Goal: Task Accomplishment & Management: Complete application form

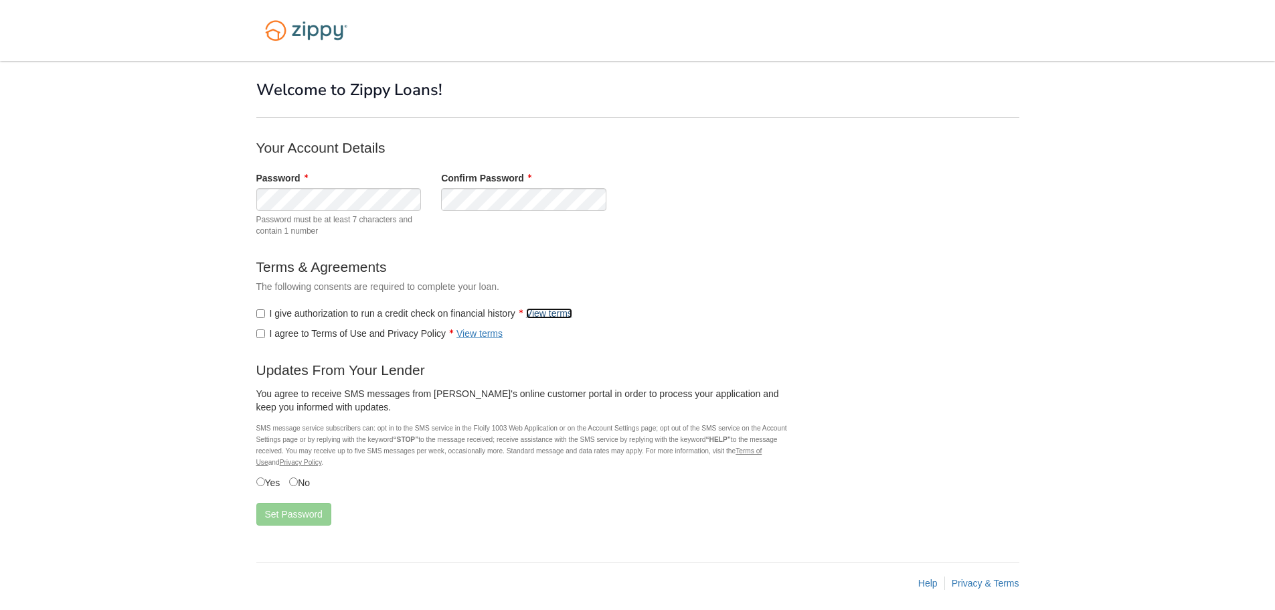
click at [542, 311] on link "View terms" at bounding box center [549, 313] width 46 height 11
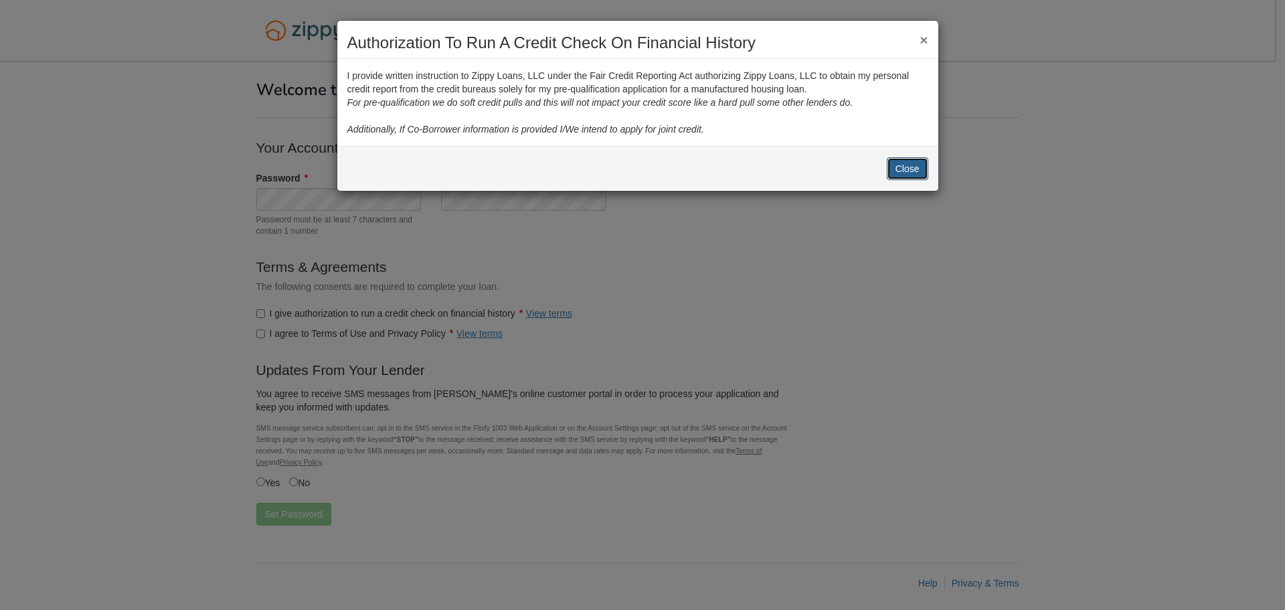
click at [895, 171] on button "Close" at bounding box center [908, 168] width 42 height 23
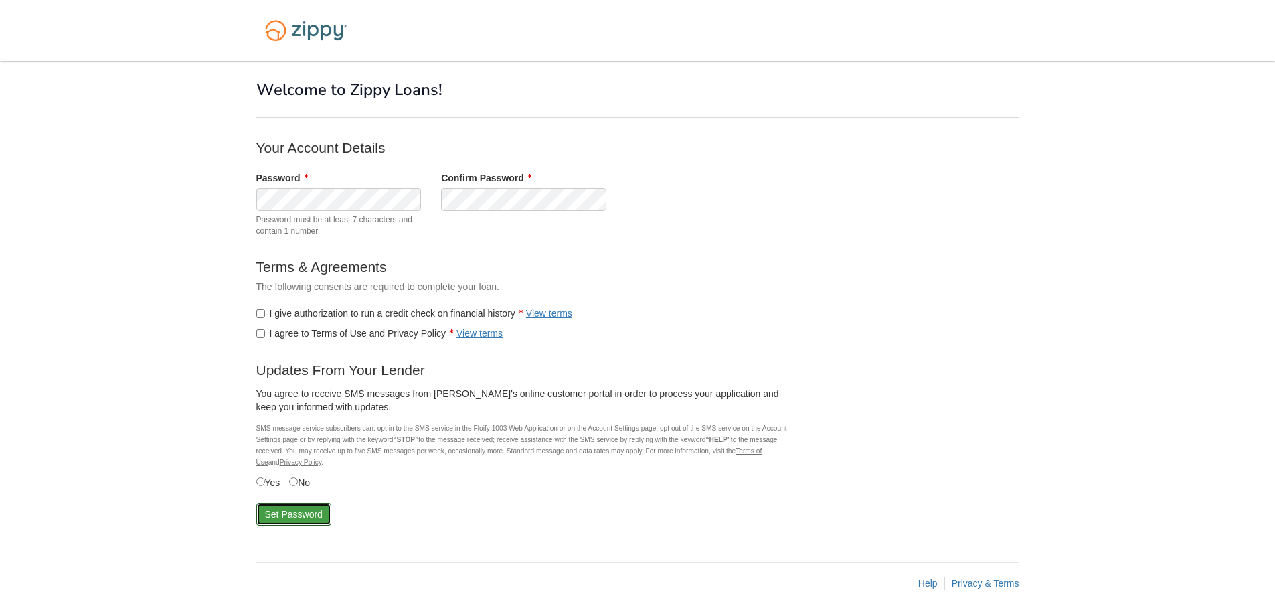
drag, startPoint x: 276, startPoint y: 514, endPoint x: 88, endPoint y: 455, distance: 197.9
click at [276, 514] on button "Set Password" at bounding box center [293, 514] width 75 height 23
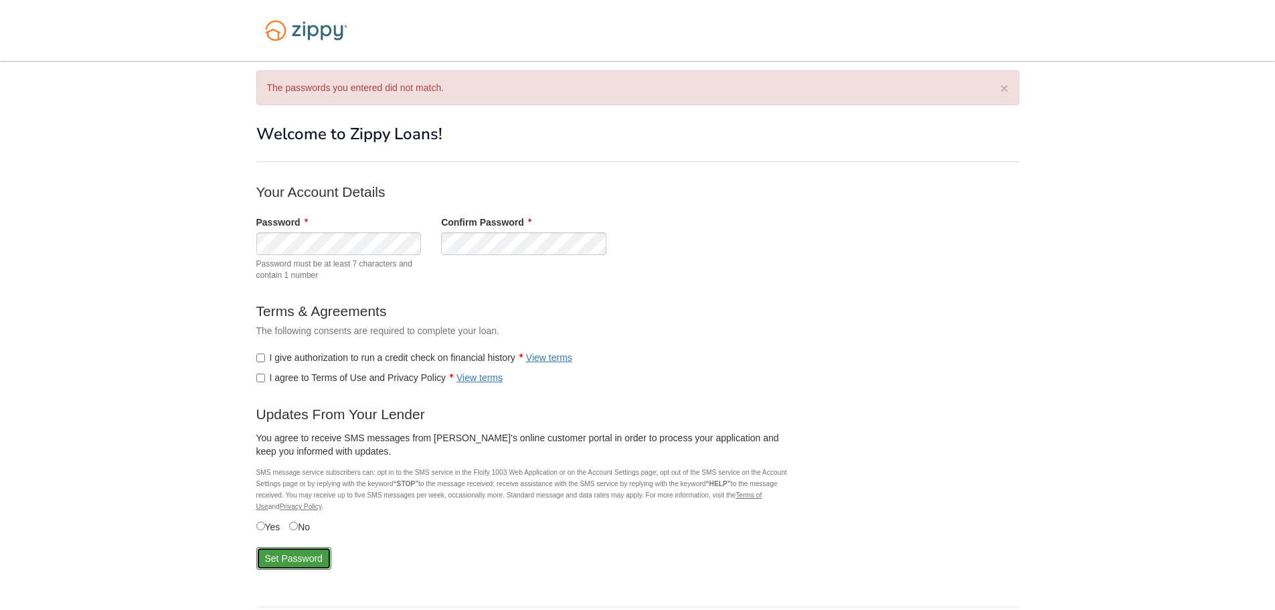
click at [272, 559] on button "Set Password" at bounding box center [293, 558] width 75 height 23
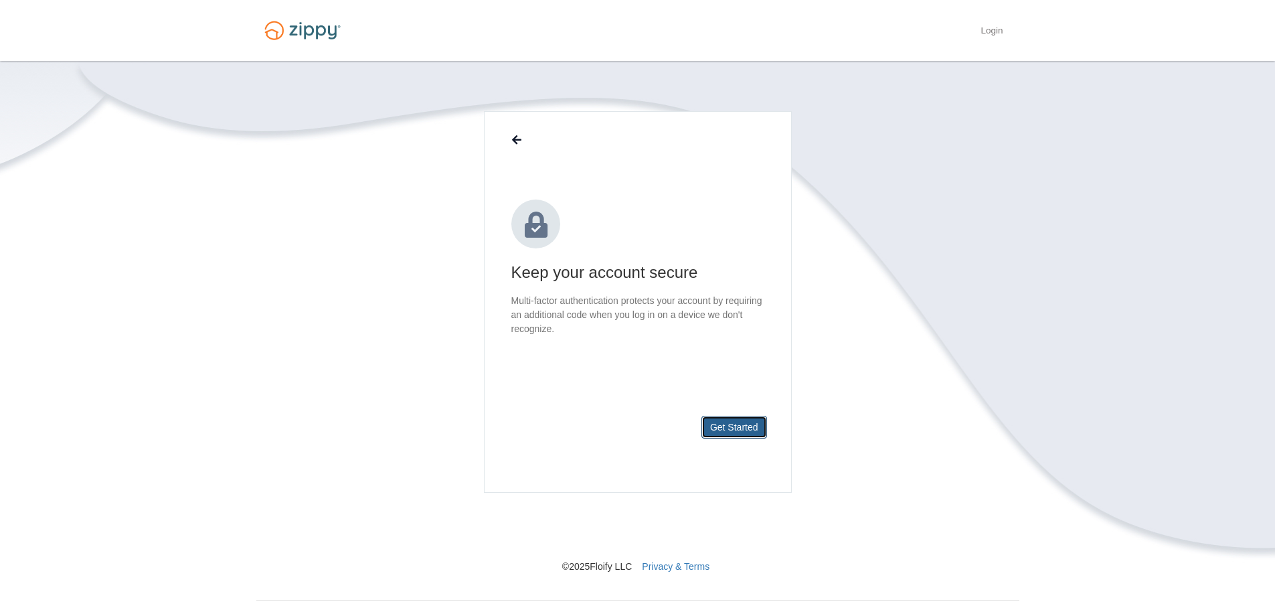
click at [732, 428] on button "Get Started" at bounding box center [735, 427] width 66 height 23
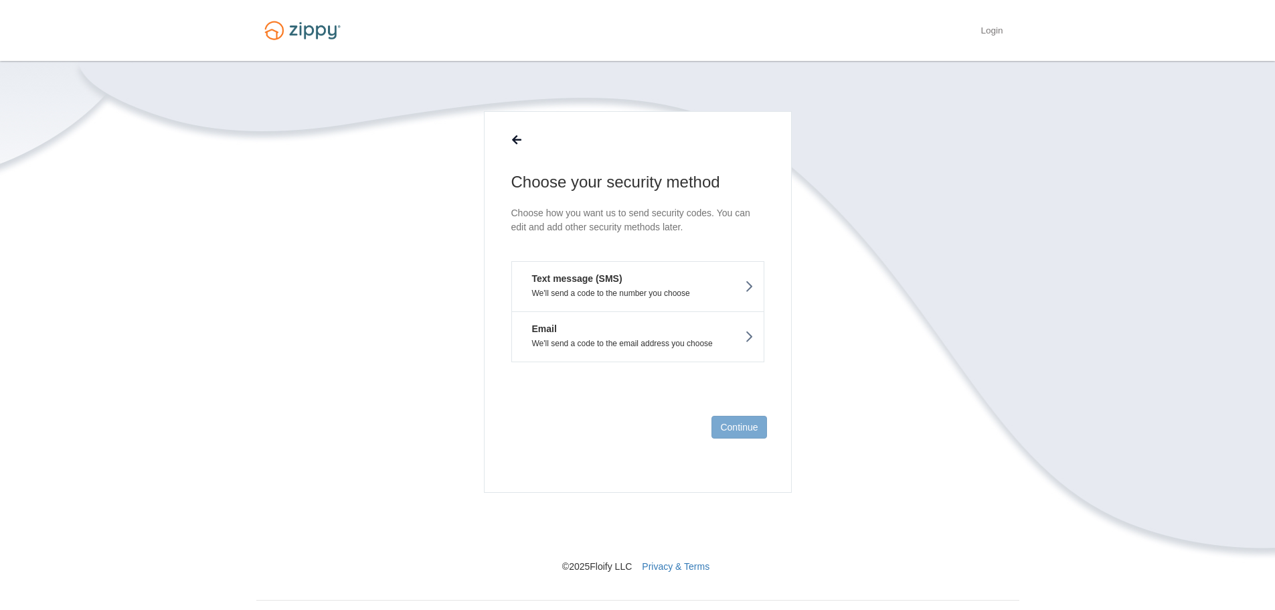
click at [625, 286] on button "Text message (SMS) We'll send a code to the number you choose" at bounding box center [637, 286] width 253 height 50
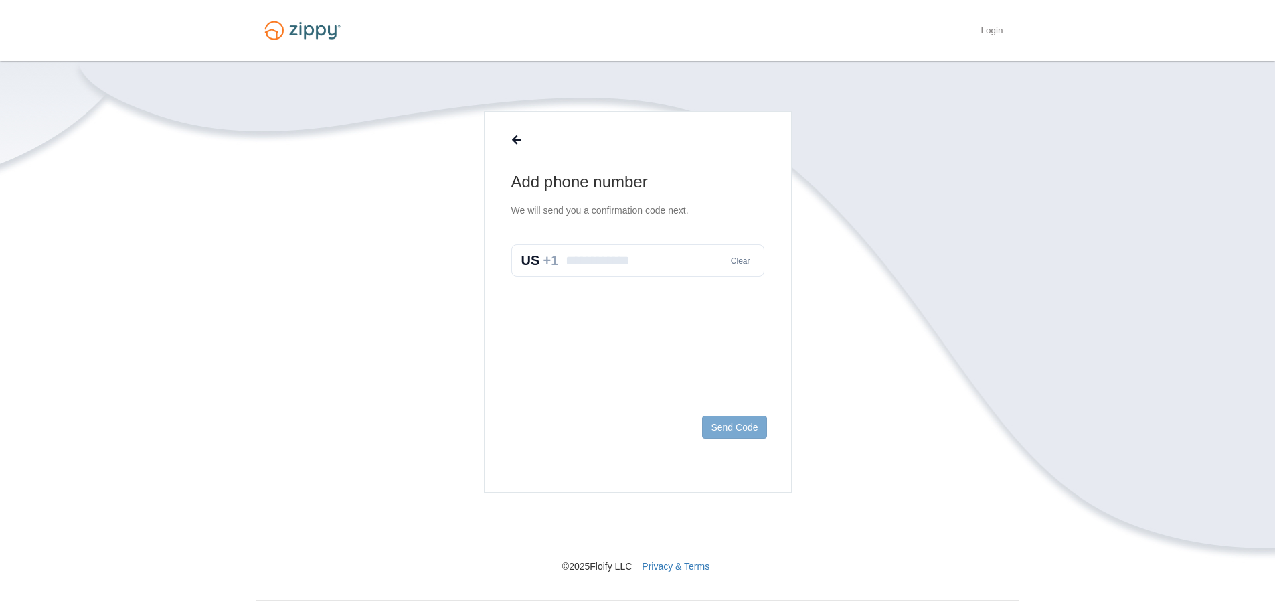
click at [649, 252] on input "text" at bounding box center [637, 260] width 253 height 32
type input "**********"
click at [706, 426] on button "Send Code" at bounding box center [734, 427] width 64 height 23
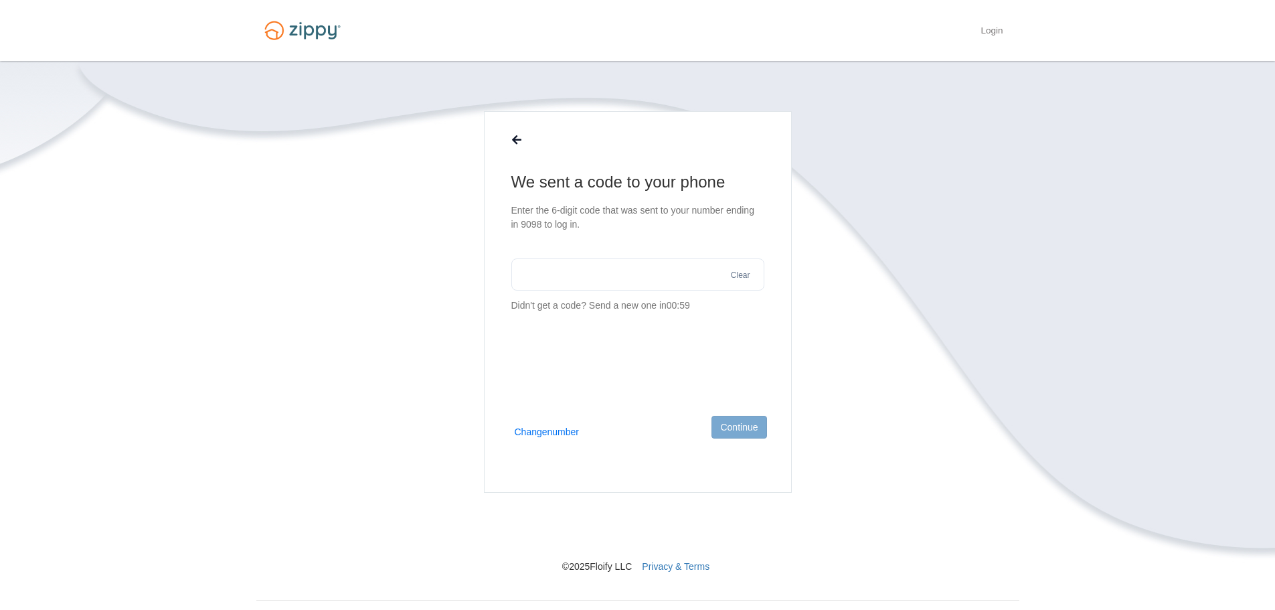
click at [585, 262] on input "text" at bounding box center [637, 274] width 253 height 32
type input "******"
drag, startPoint x: 739, startPoint y: 428, endPoint x: 572, endPoint y: 382, distance: 173.1
click at [742, 428] on button "Continue" at bounding box center [739, 427] width 55 height 23
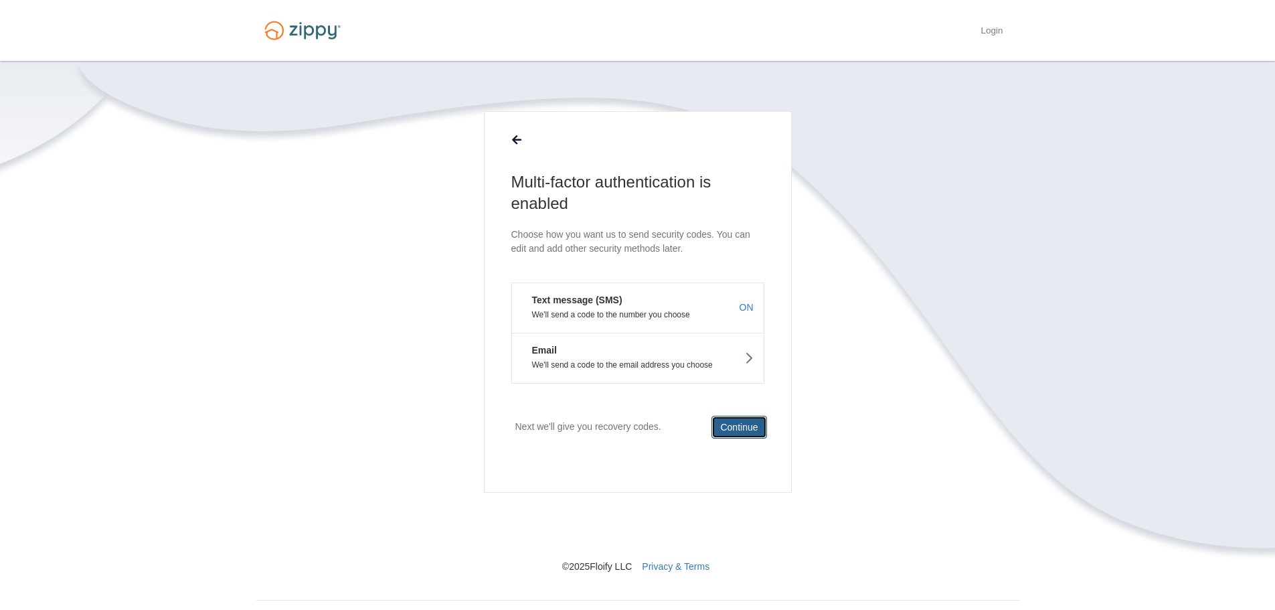
click at [744, 428] on button "Continue" at bounding box center [739, 427] width 55 height 23
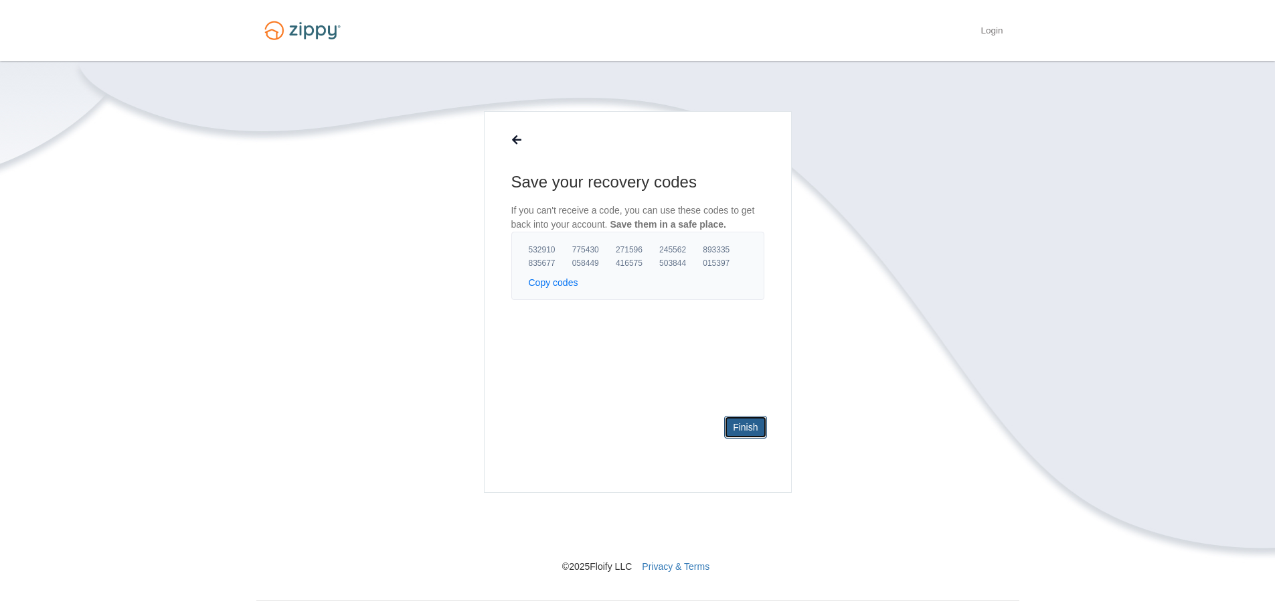
click at [752, 426] on link "Finish" at bounding box center [745, 427] width 42 height 23
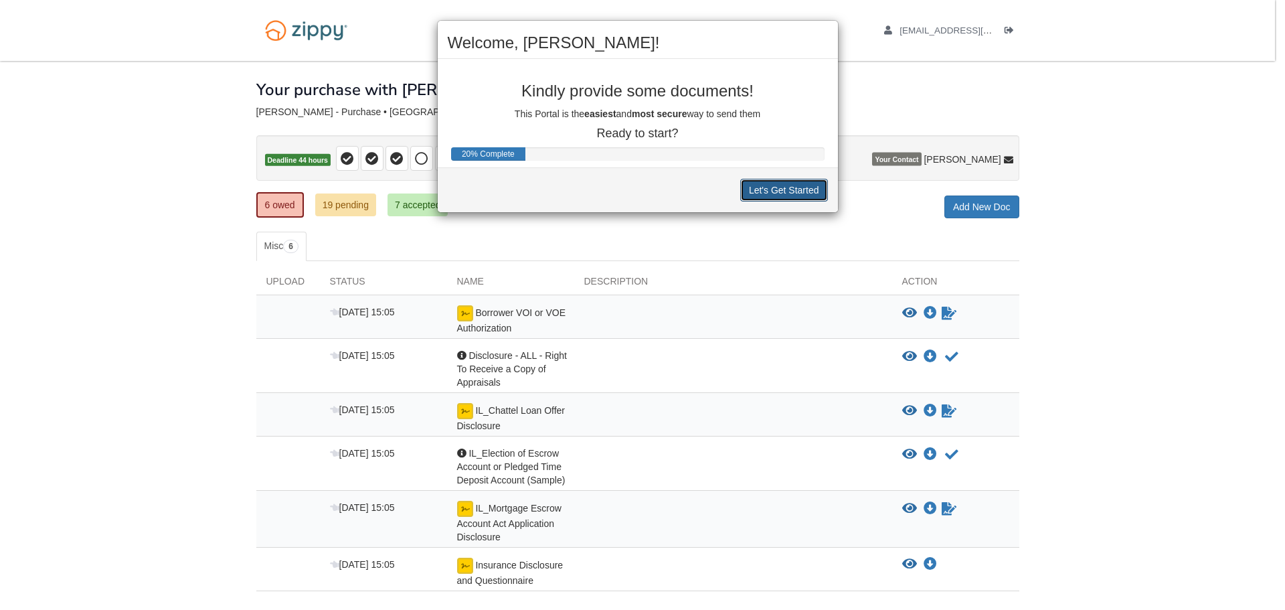
click at [789, 195] on button "Let's Get Started" at bounding box center [784, 190] width 88 height 23
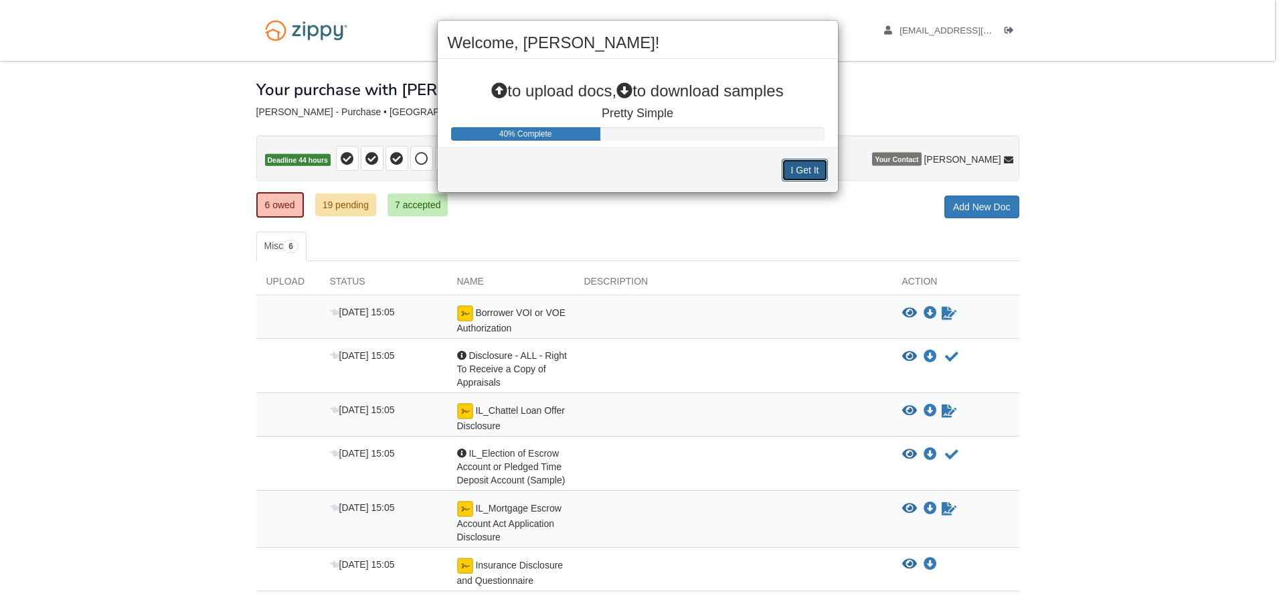
click at [793, 173] on button "I Get It" at bounding box center [805, 170] width 46 height 23
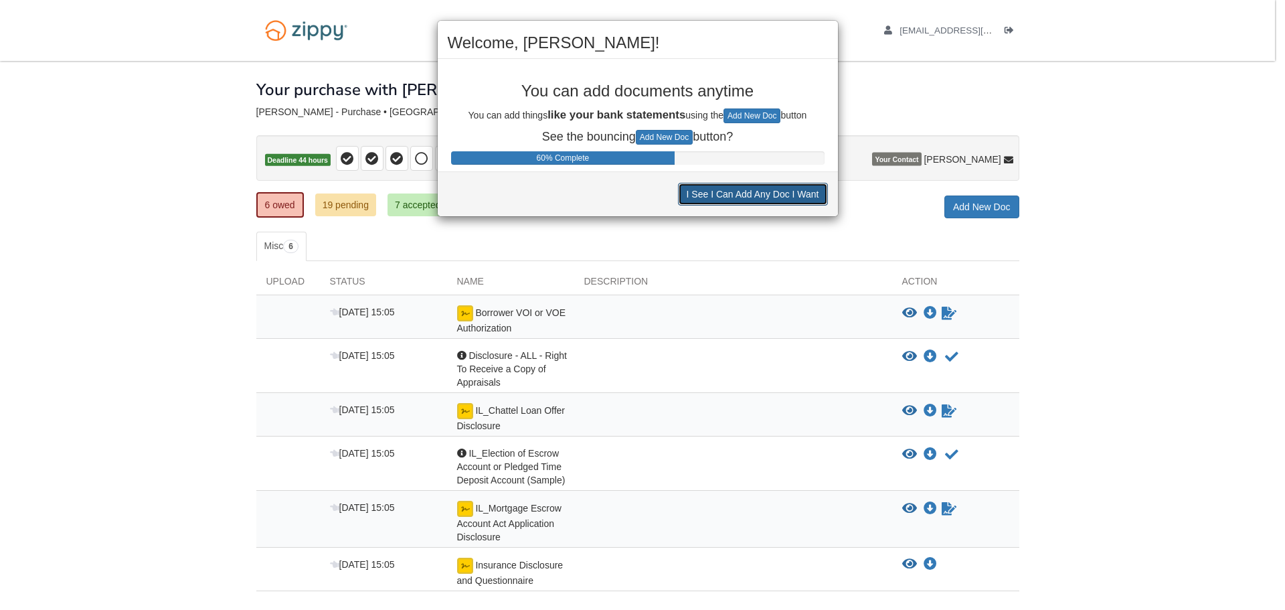
click at [773, 198] on button "I See I Can Add Any Doc I Want" at bounding box center [753, 194] width 150 height 23
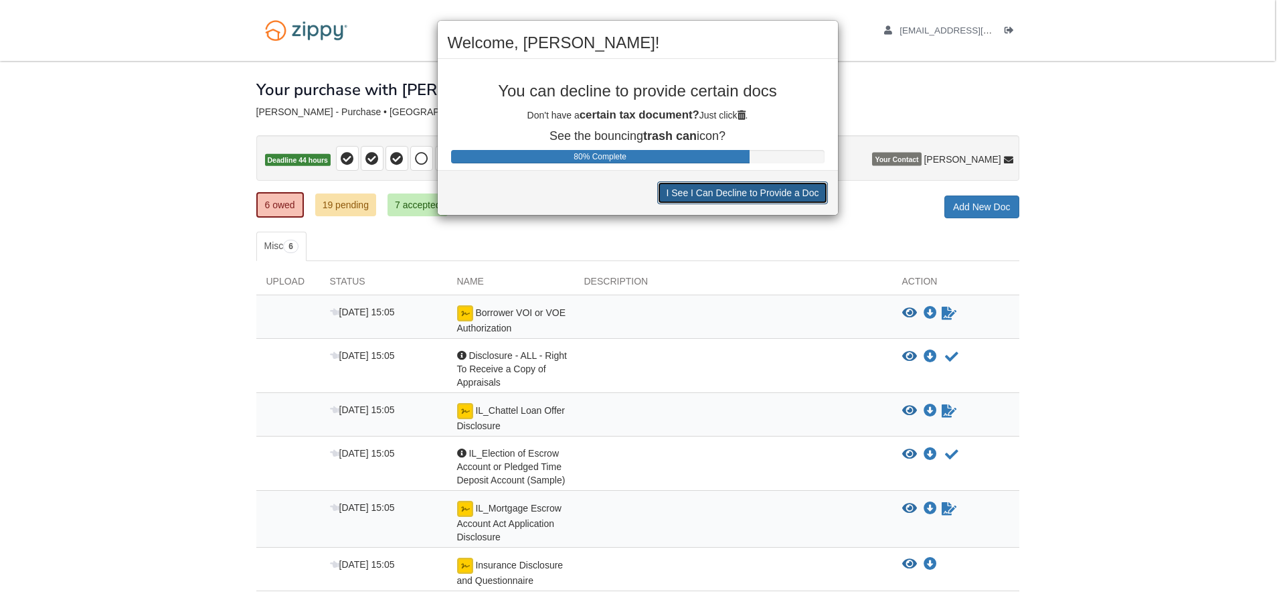
click at [768, 193] on button "I See I Can Decline to Provide a Doc" at bounding box center [742, 192] width 170 height 23
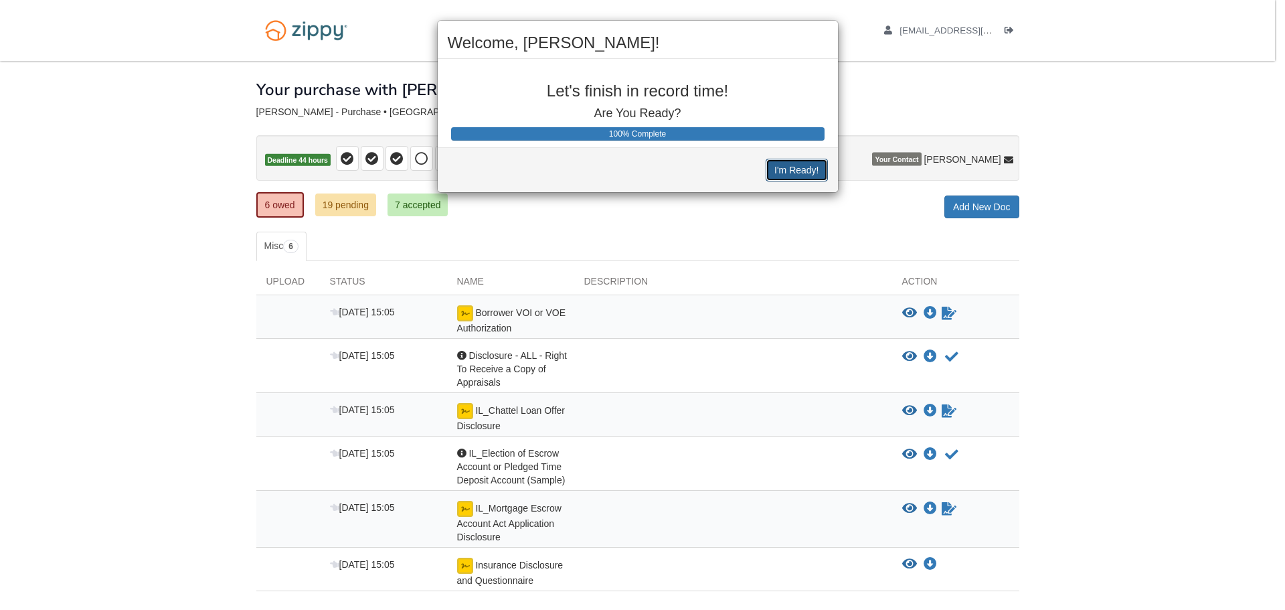
click at [775, 168] on button "I'm Ready!" at bounding box center [797, 170] width 62 height 23
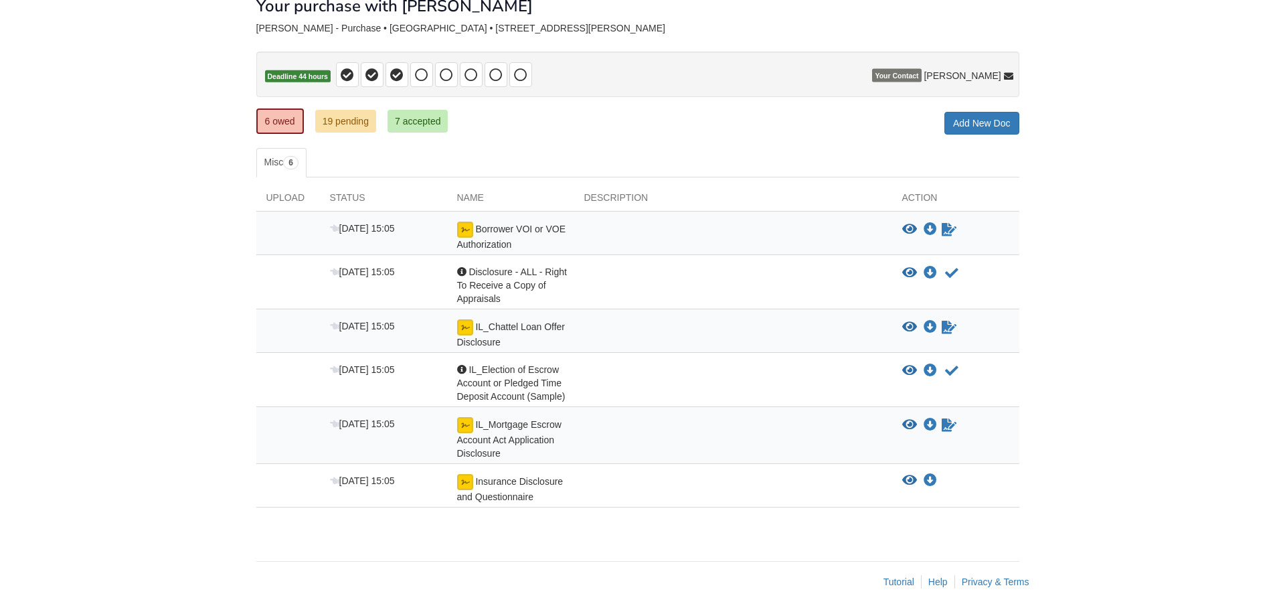
scroll to position [89, 0]
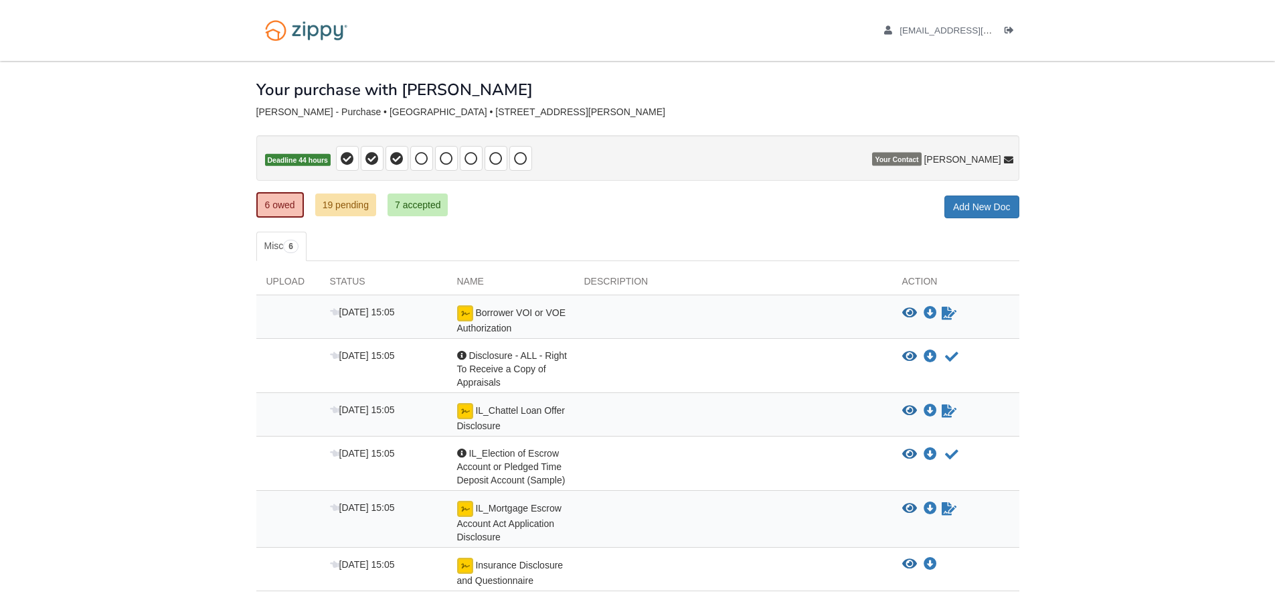
scroll to position [89, 0]
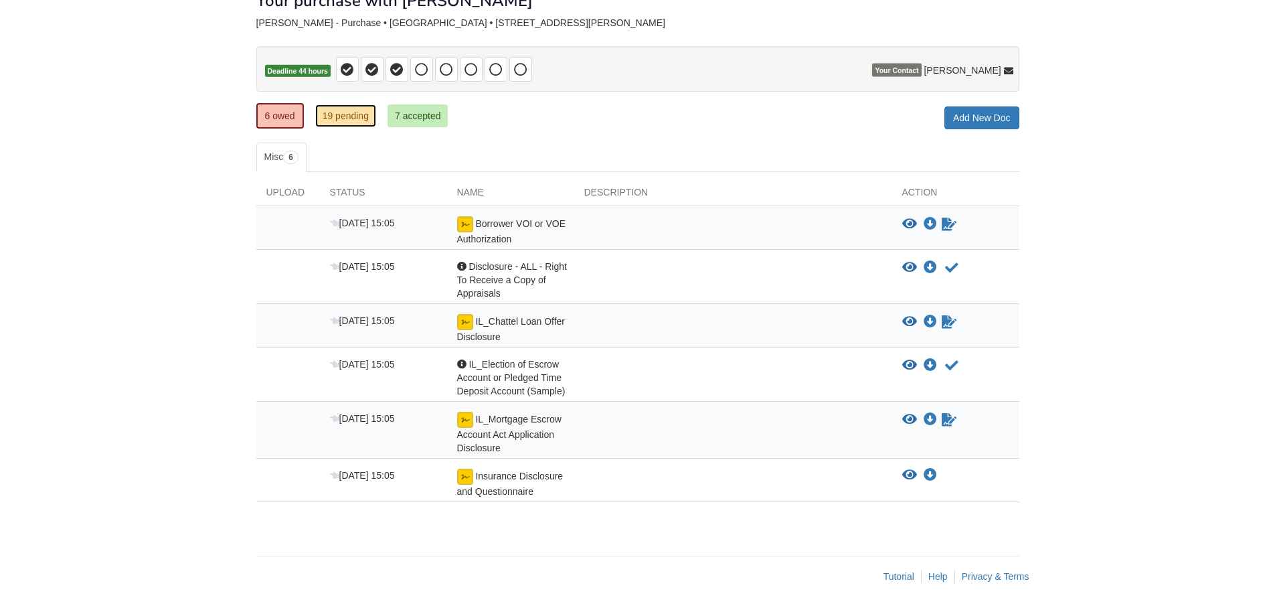
click at [354, 118] on link "19 pending" at bounding box center [345, 115] width 61 height 23
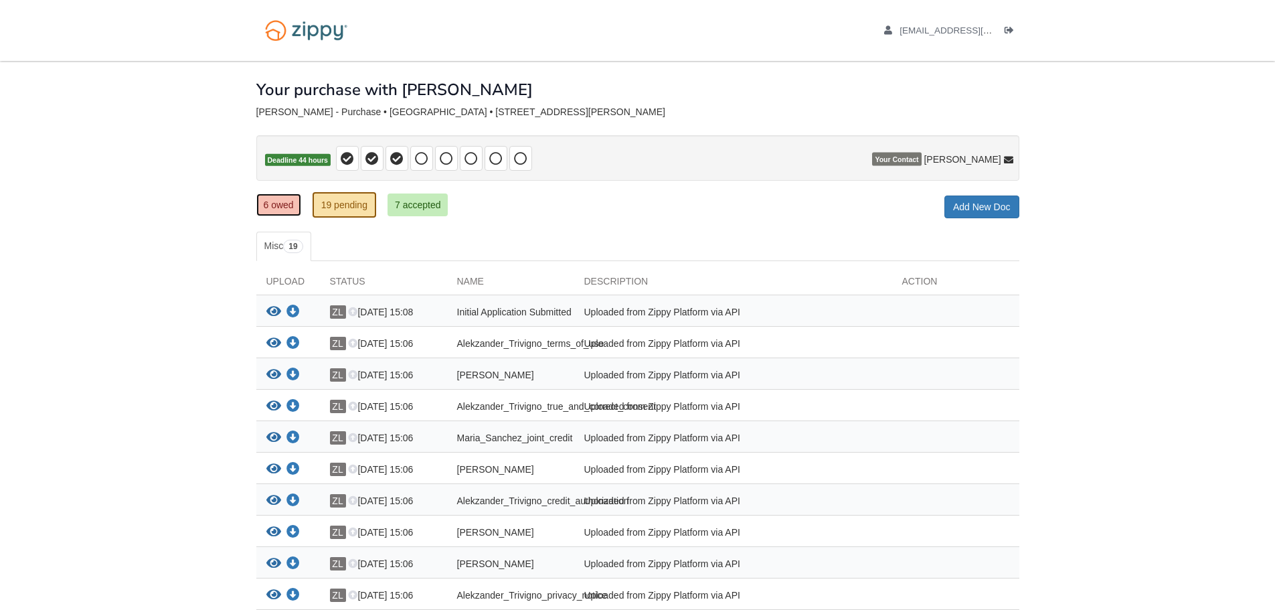
click at [273, 211] on link "6 owed" at bounding box center [278, 204] width 45 height 23
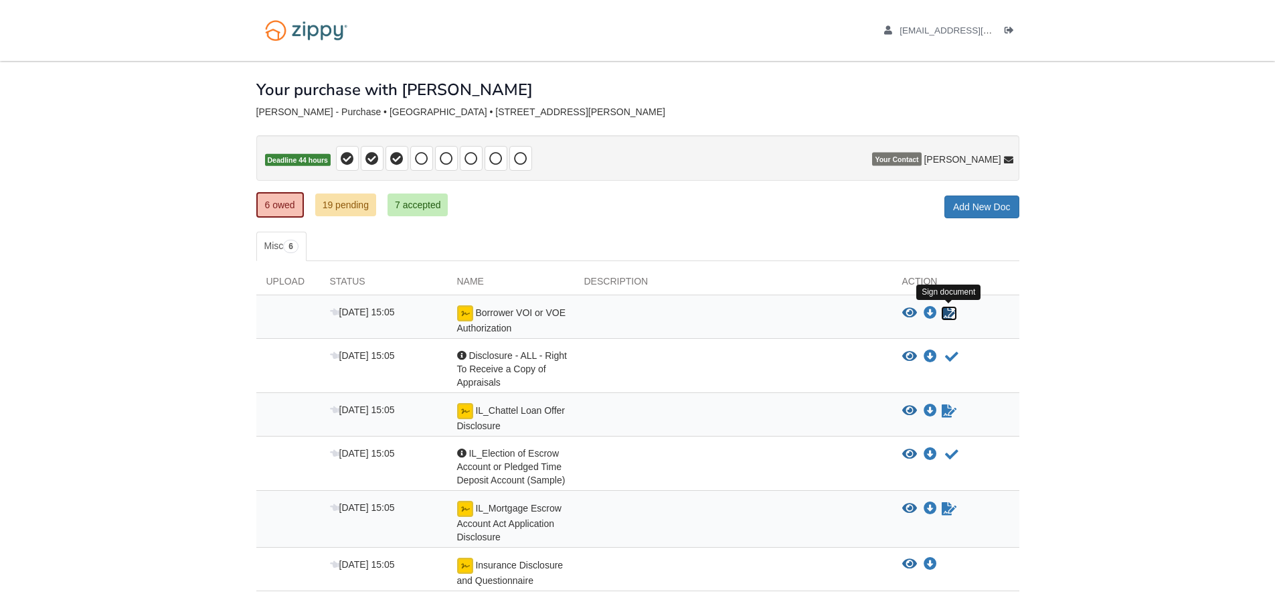
click at [942, 315] on icon "Sign Form" at bounding box center [949, 313] width 15 height 13
click at [951, 454] on icon "Acknowledge receipt of document" at bounding box center [951, 454] width 13 height 13
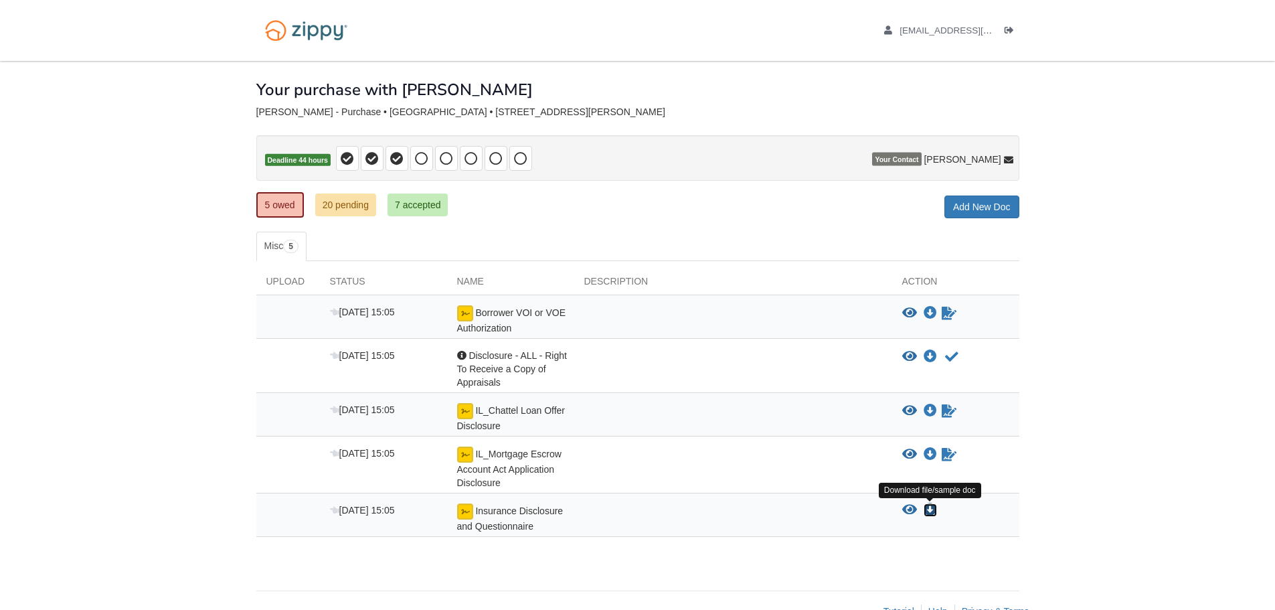
click at [928, 507] on icon "Download Insurance Disclosure and Questionnaire" at bounding box center [930, 509] width 13 height 13
click at [949, 363] on icon "Acknowledge receipt of document" at bounding box center [951, 356] width 13 height 13
click at [947, 357] on icon "Acknowledge receipt of document" at bounding box center [951, 356] width 13 height 13
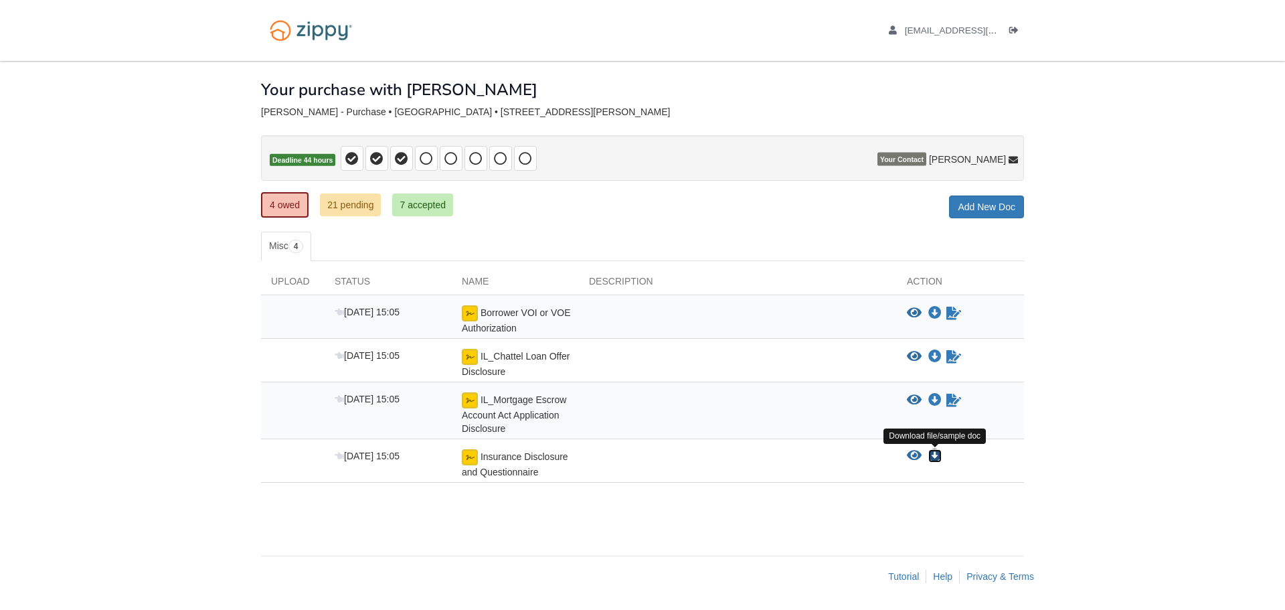
click at [930, 459] on icon "Download Insurance Disclosure and Questionnaire" at bounding box center [934, 455] width 13 height 13
click at [337, 199] on link "21 pending" at bounding box center [350, 204] width 61 height 23
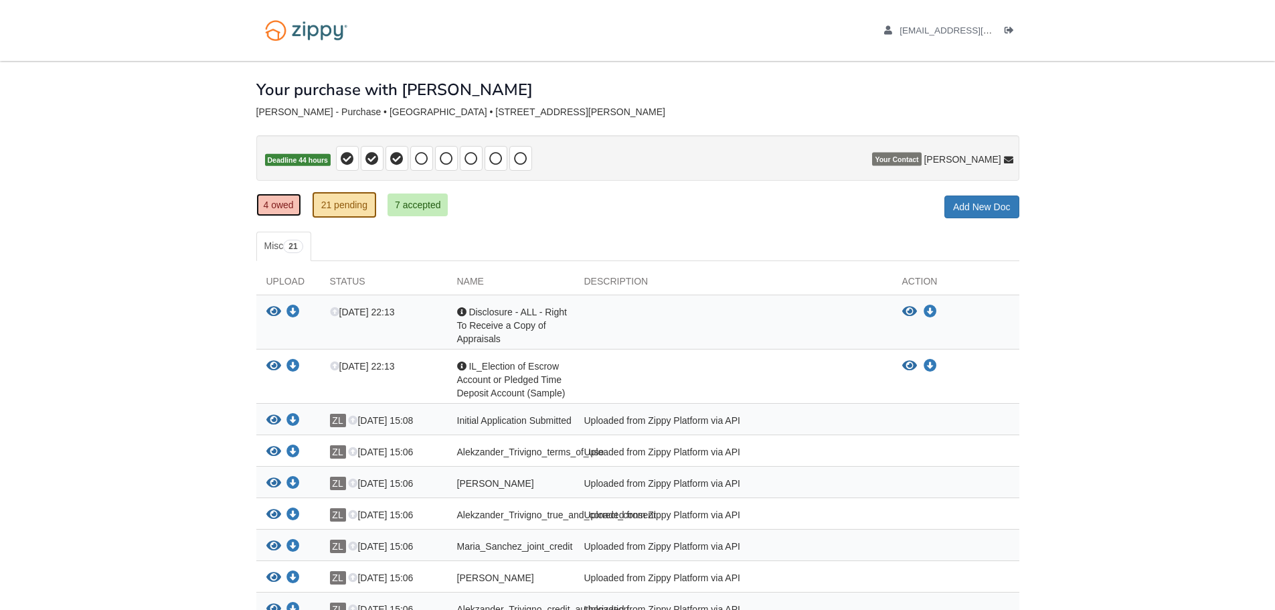
click at [286, 199] on link "4 owed" at bounding box center [278, 204] width 45 height 23
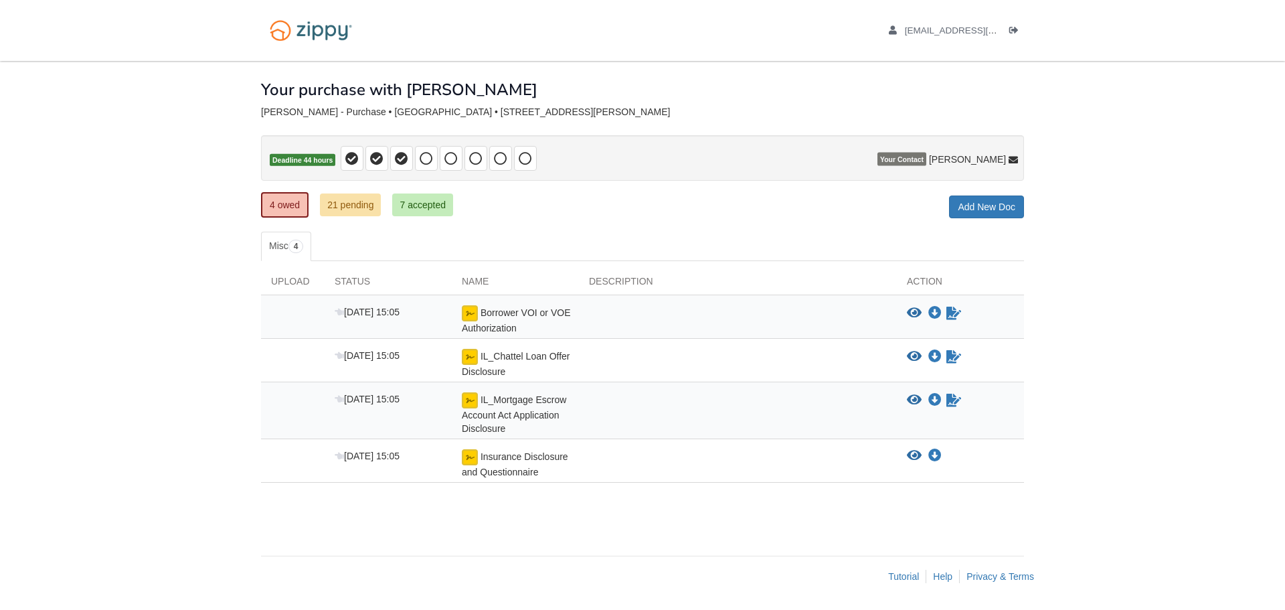
click at [336, 193] on ul "4 owed 21 pending 7 accepted" at bounding box center [362, 204] width 202 height 27
click at [344, 199] on link "21 pending" at bounding box center [350, 204] width 61 height 23
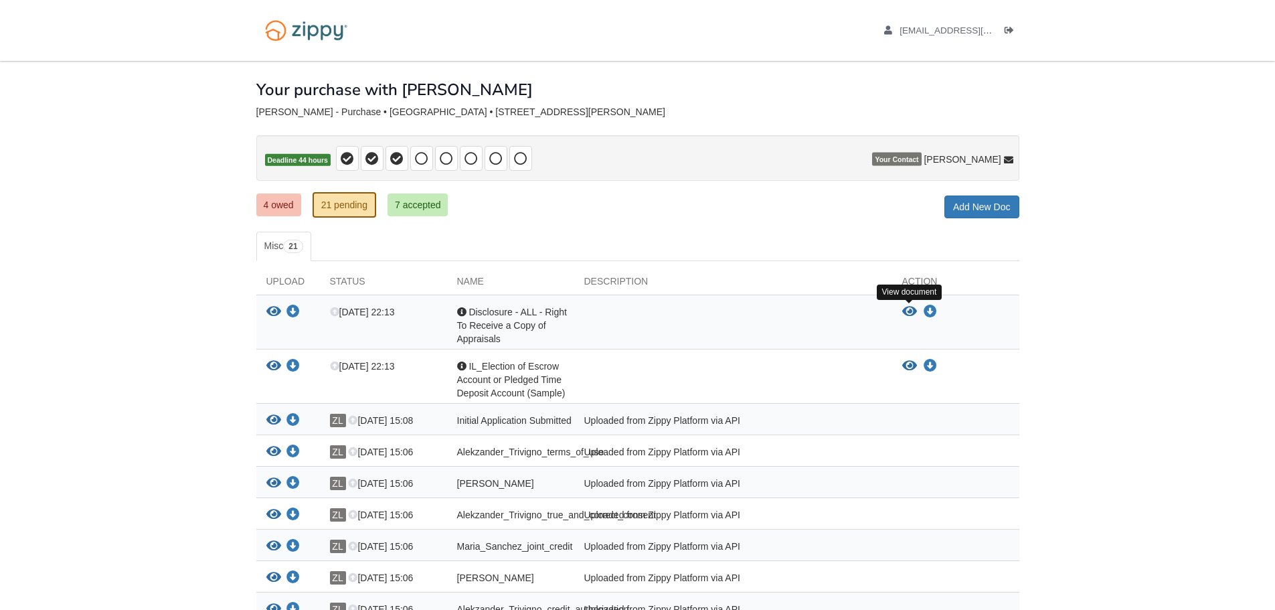
click at [908, 310] on icon "View Disclosure - ALL - Right To Receive a Copy of Appraisals" at bounding box center [909, 311] width 15 height 13
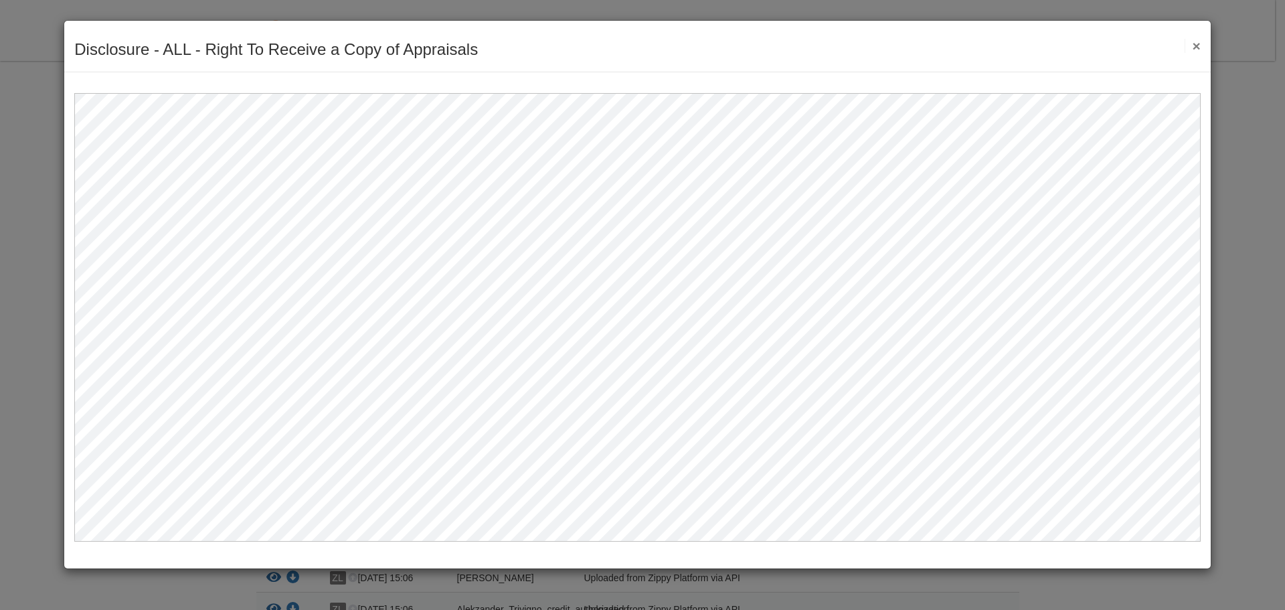
click at [1193, 51] on button "×" at bounding box center [1192, 46] width 15 height 14
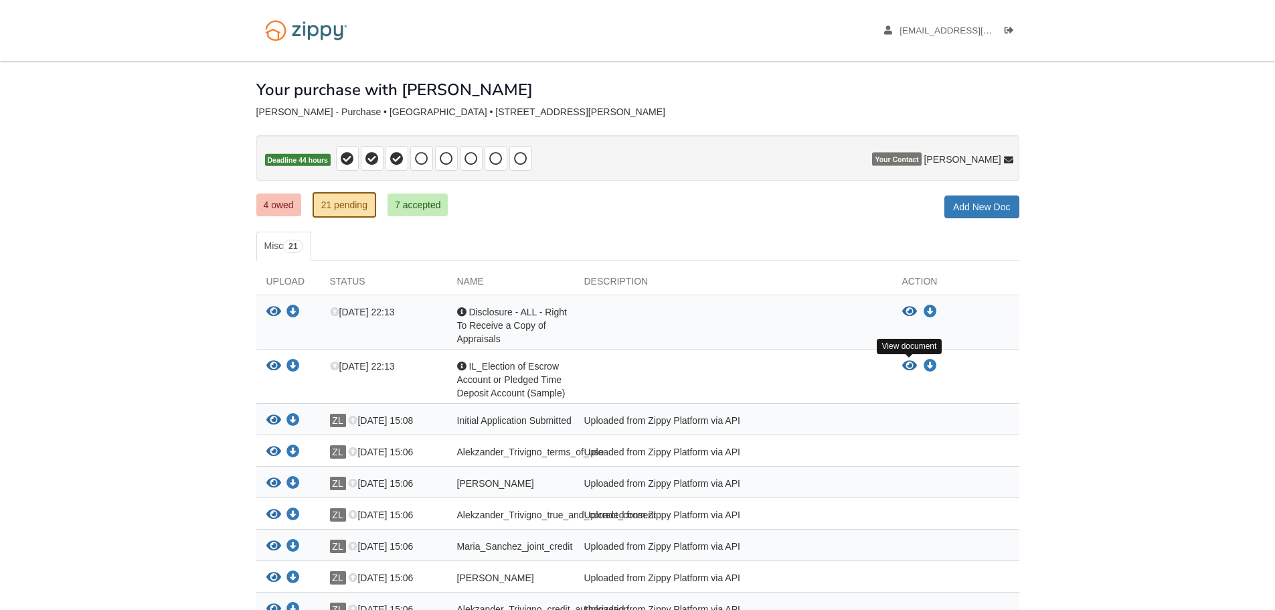
click at [909, 367] on icon "View IL_Election of Escrow Account or Pledged Time Deposit Account (Sample)" at bounding box center [909, 365] width 15 height 13
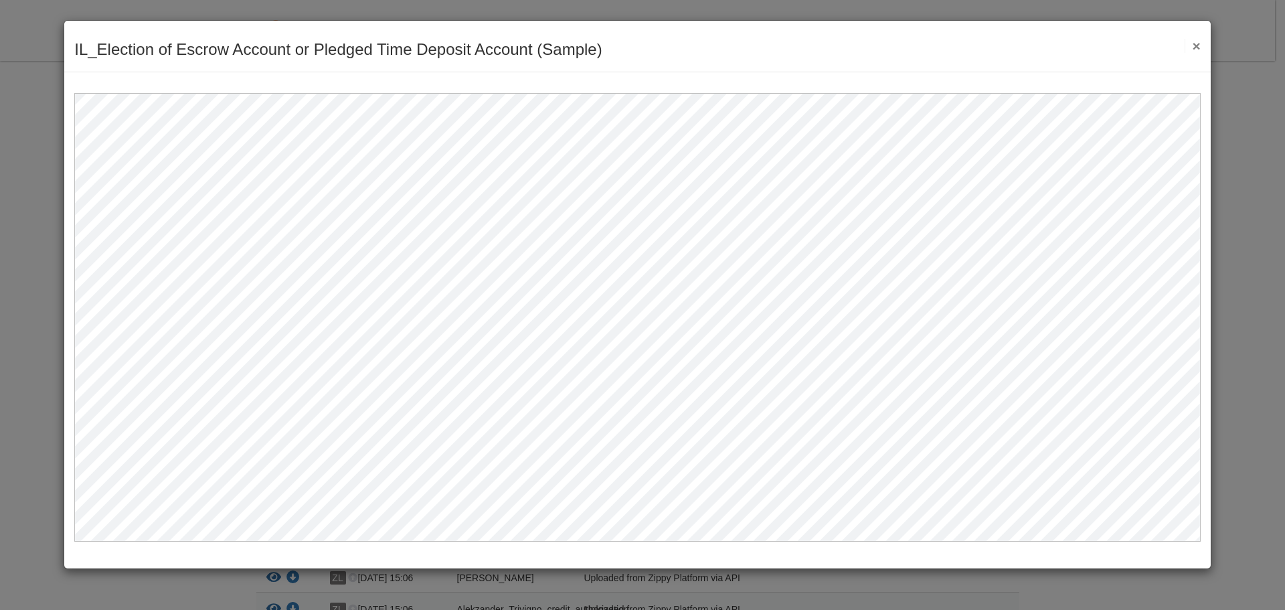
click at [1196, 44] on button "×" at bounding box center [1192, 46] width 15 height 14
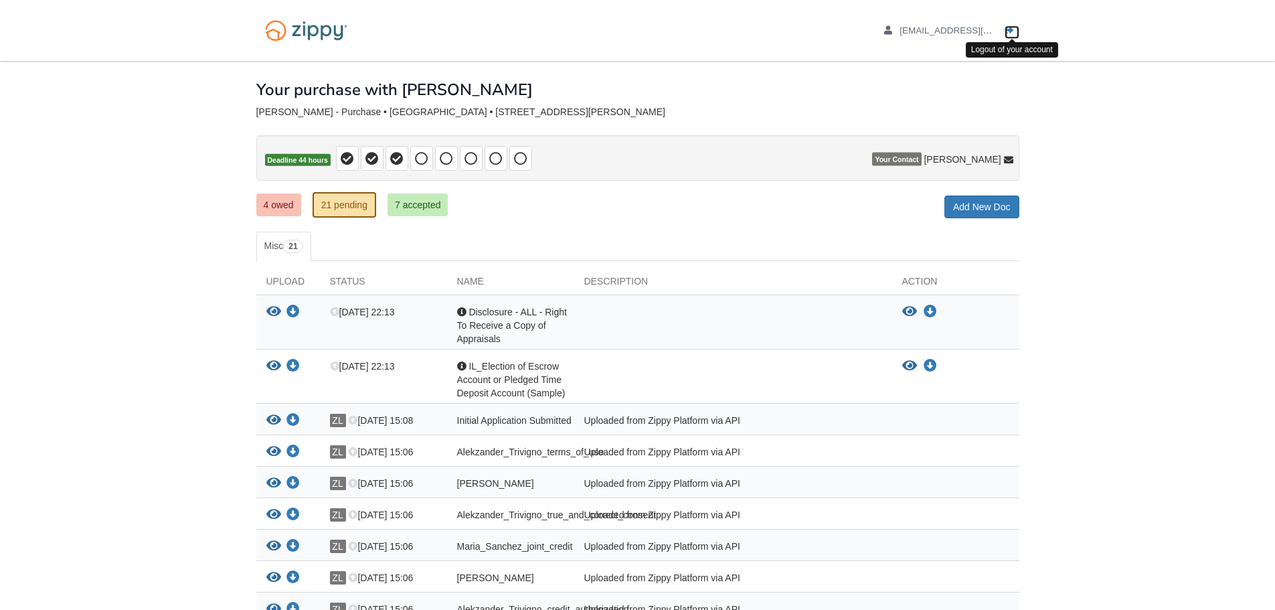
click at [1007, 28] on icon "Log out" at bounding box center [1009, 30] width 9 height 9
